Goal: Task Accomplishment & Management: Use online tool/utility

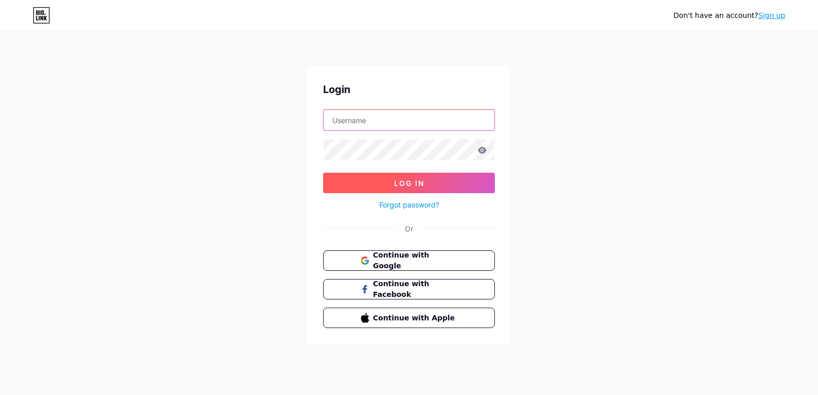
type input "poscentralindia"
click at [410, 183] on span "Log In" at bounding box center [409, 183] width 30 height 9
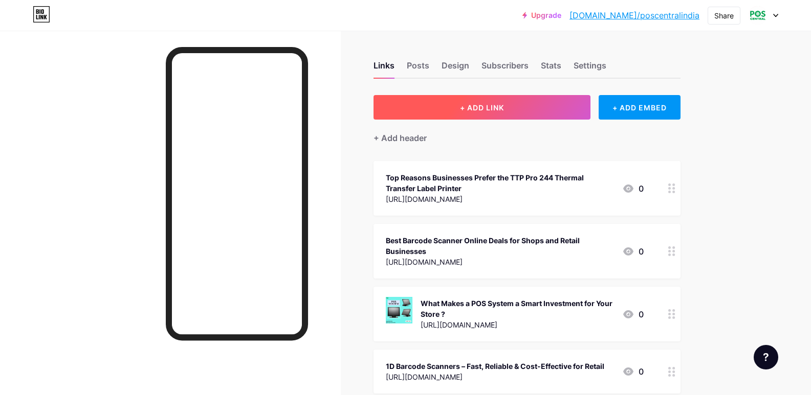
click at [500, 104] on span "+ ADD LINK" at bounding box center [482, 107] width 44 height 9
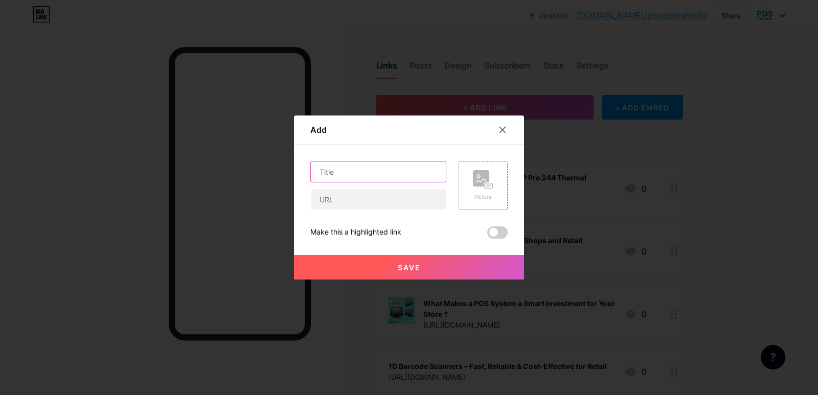
click at [371, 165] on input "text" at bounding box center [378, 172] width 135 height 20
paste input "Which Label Printer Should You Buy for Your Store in [DATE]?"
type input "Which Label Printer Should You Buy for Your Store in [DATE]?"
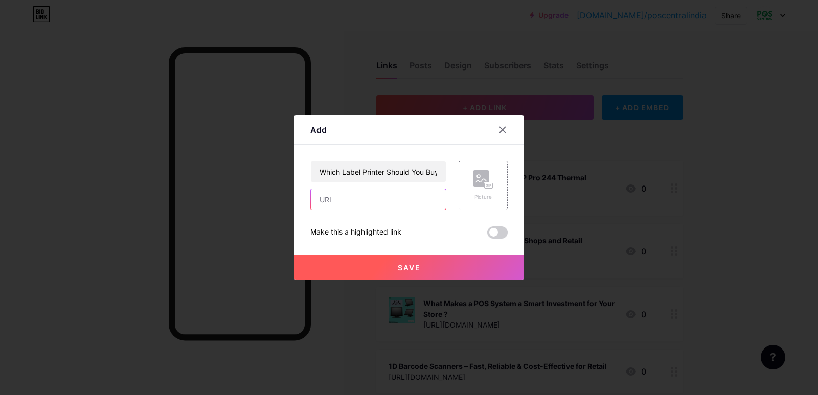
click at [381, 198] on input "text" at bounding box center [378, 199] width 135 height 20
paste input "[URL][DOMAIN_NAME]"
type input "[URL][DOMAIN_NAME]"
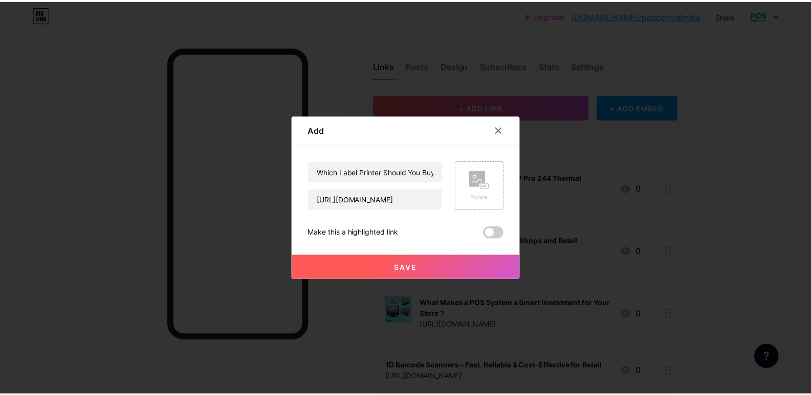
scroll to position [0, 0]
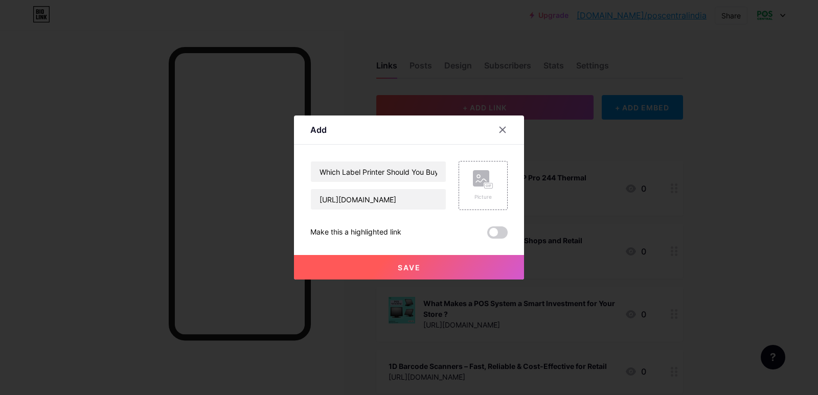
click at [454, 267] on button "Save" at bounding box center [409, 267] width 230 height 25
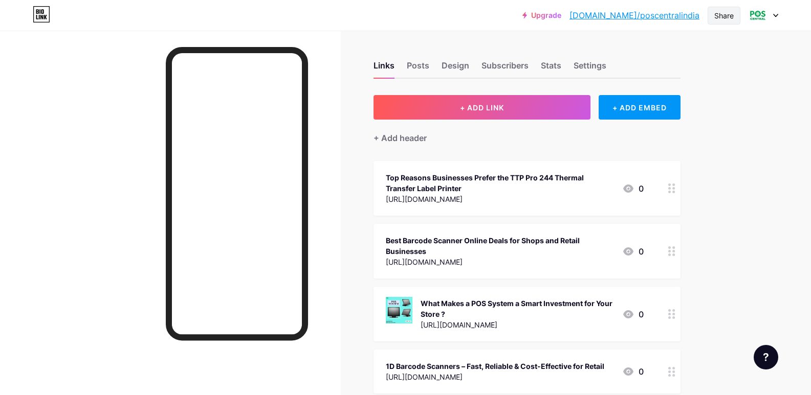
click at [725, 15] on div "Share" at bounding box center [723, 15] width 19 height 11
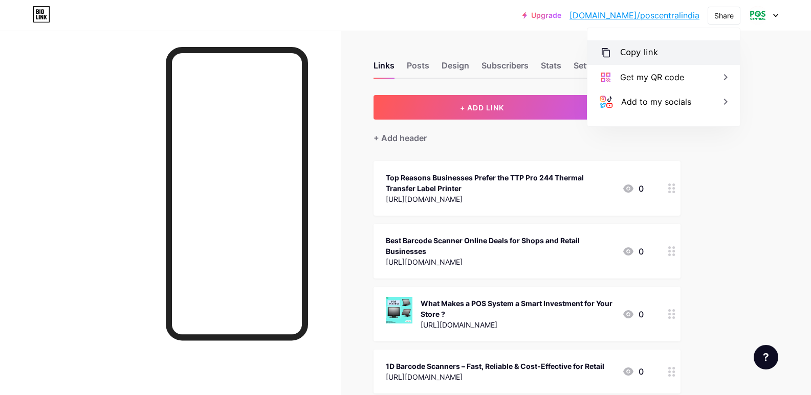
click at [626, 48] on div "Copy link" at bounding box center [639, 53] width 38 height 12
type textarea "[URL][DOMAIN_NAME]"
